Goal: Task Accomplishment & Management: Use online tool/utility

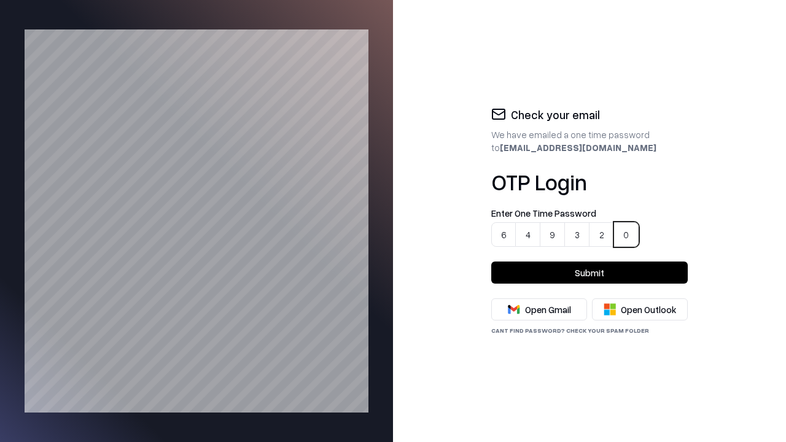
type input "******"
click at [589, 273] on button "Submit" at bounding box center [589, 272] width 196 height 22
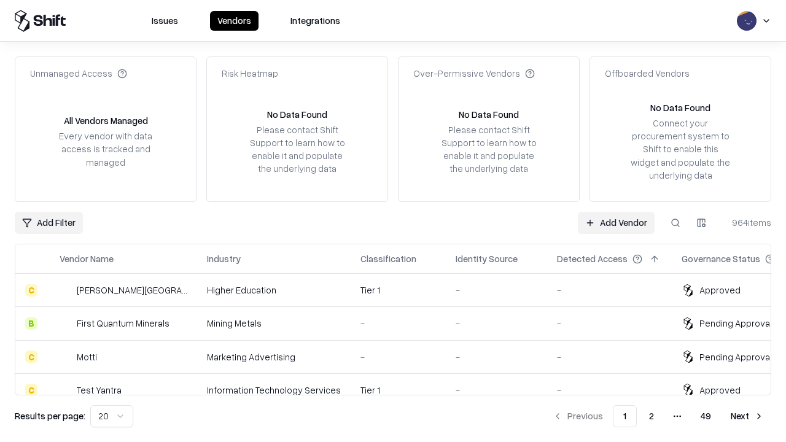
click at [616, 222] on link "Add Vendor" at bounding box center [616, 223] width 77 height 22
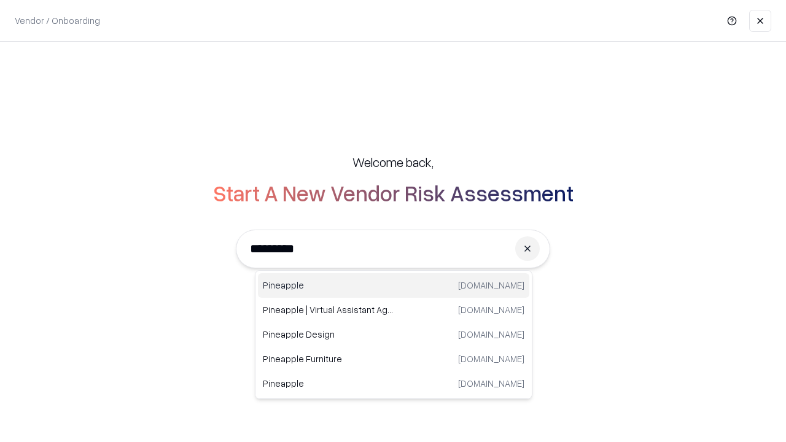
click at [393, 285] on div "Pineapple [DOMAIN_NAME]" at bounding box center [393, 285] width 271 height 25
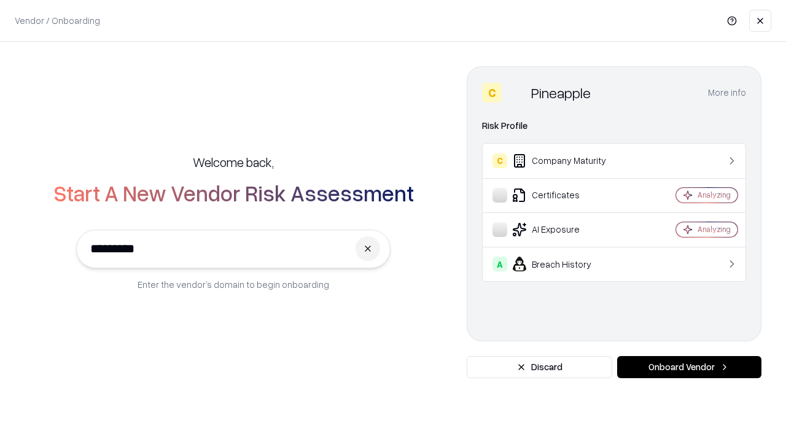
type input "*********"
click at [689, 367] on button "Onboard Vendor" at bounding box center [689, 367] width 144 height 22
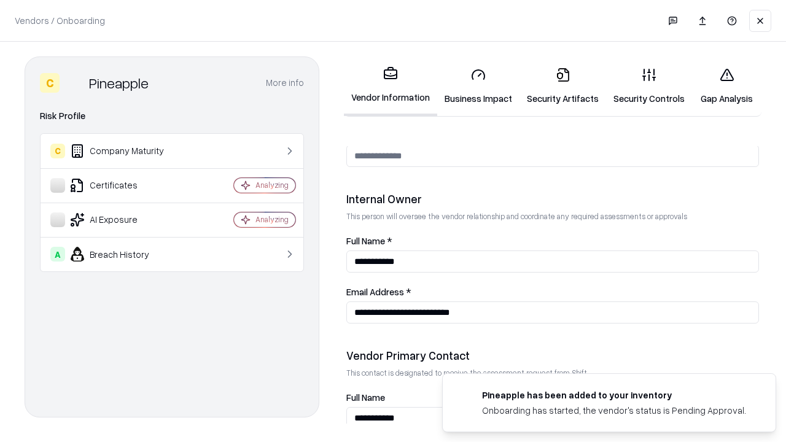
scroll to position [636, 0]
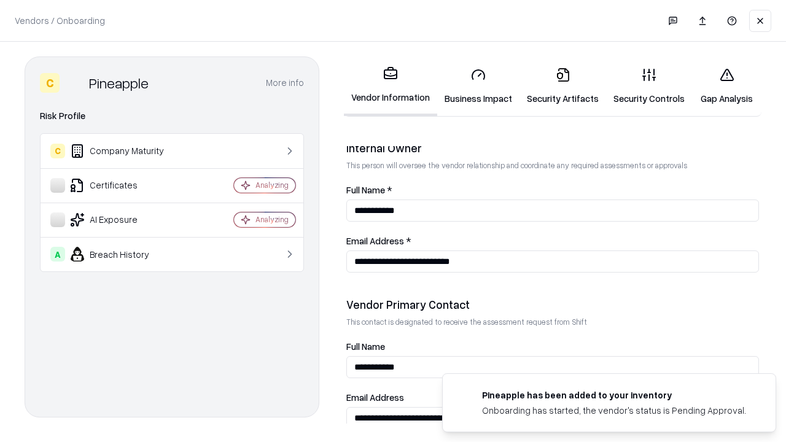
click at [555, 86] on link "Security Artifacts" at bounding box center [562, 86] width 87 height 57
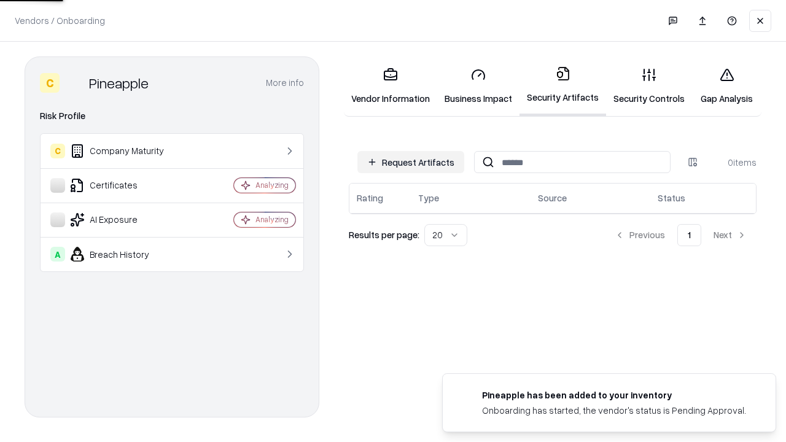
click at [412, 162] on button "Request Artifacts" at bounding box center [410, 162] width 107 height 22
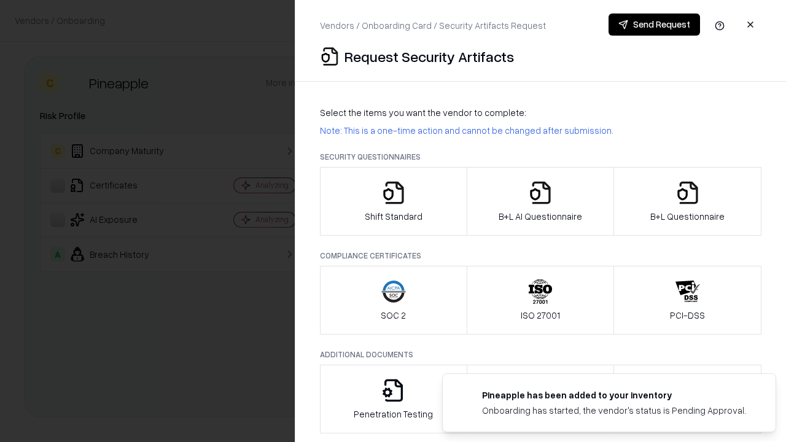
click at [687, 201] on icon "button" at bounding box center [687, 192] width 25 height 25
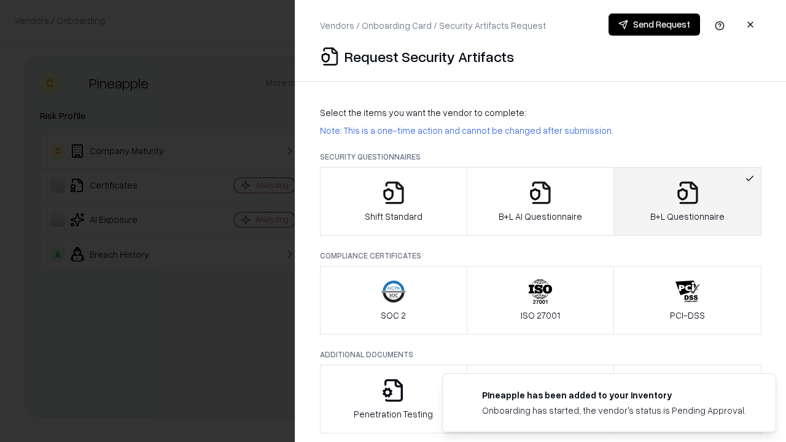
click at [539, 201] on icon "button" at bounding box center [540, 192] width 25 height 25
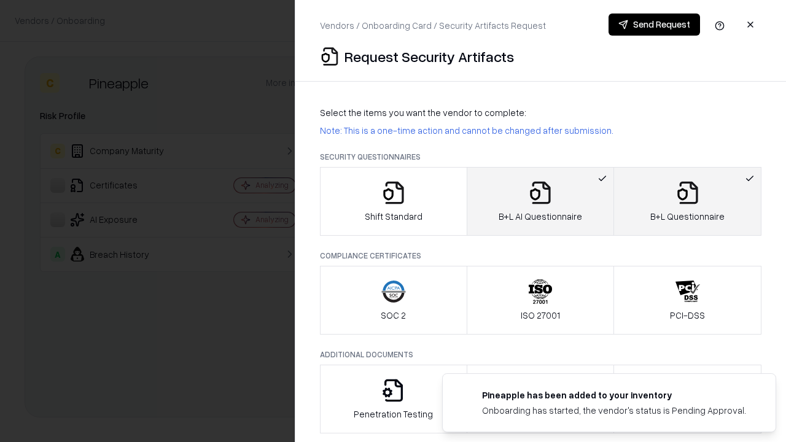
click at [654, 25] on button "Send Request" at bounding box center [653, 25] width 91 height 22
